Goal: Find specific page/section: Find specific page/section

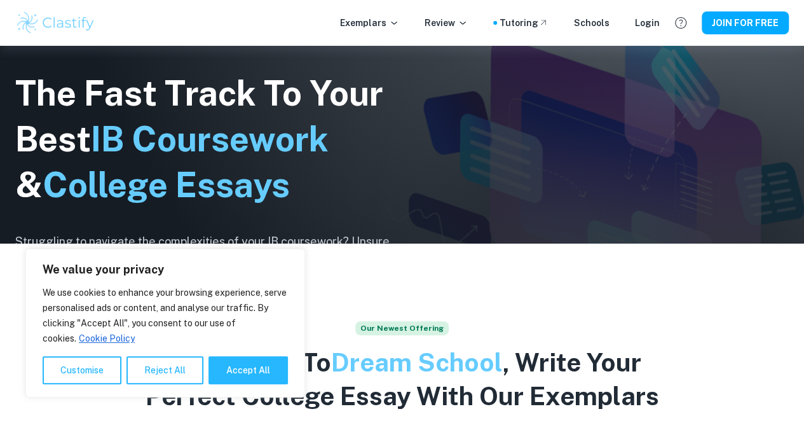
scroll to position [177, 0]
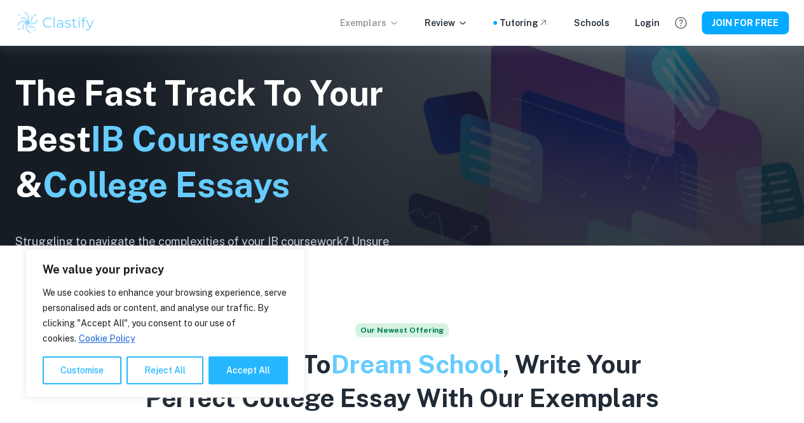
click at [379, 17] on p "Exemplars" at bounding box center [369, 23] width 59 height 14
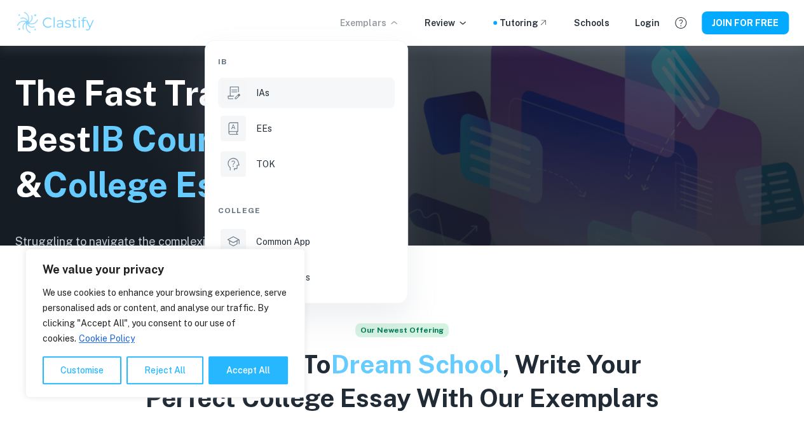
click at [295, 95] on div "IAs" at bounding box center [324, 93] width 136 height 14
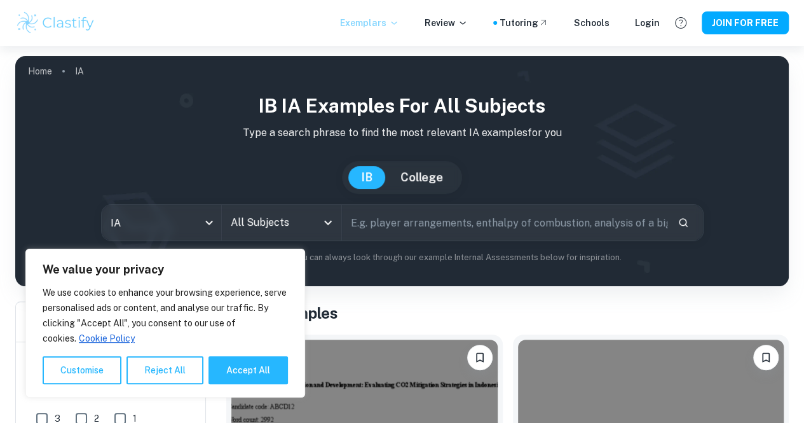
click at [375, 26] on p "Exemplars" at bounding box center [369, 23] width 59 height 14
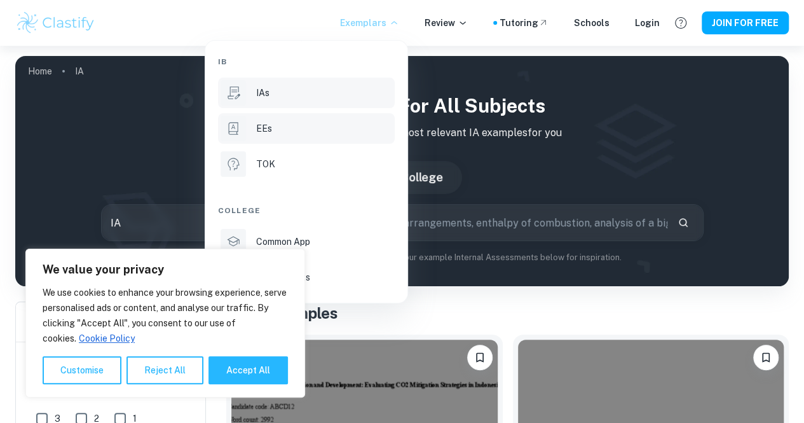
click at [320, 135] on div "EEs" at bounding box center [324, 128] width 136 height 14
type input "ee"
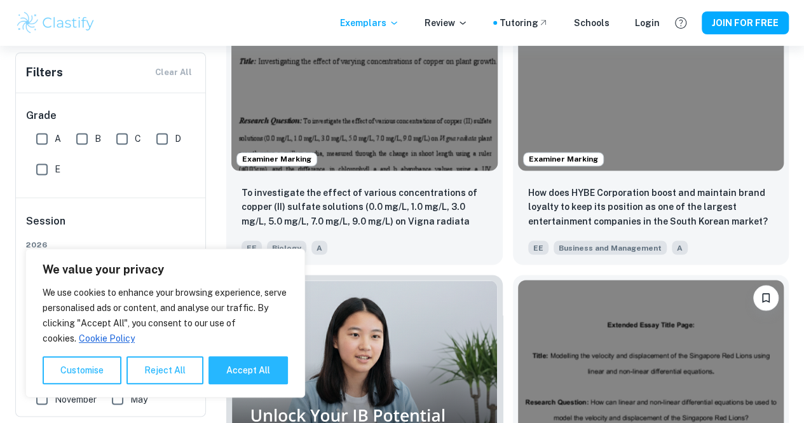
scroll to position [988, 0]
